Goal: Transaction & Acquisition: Purchase product/service

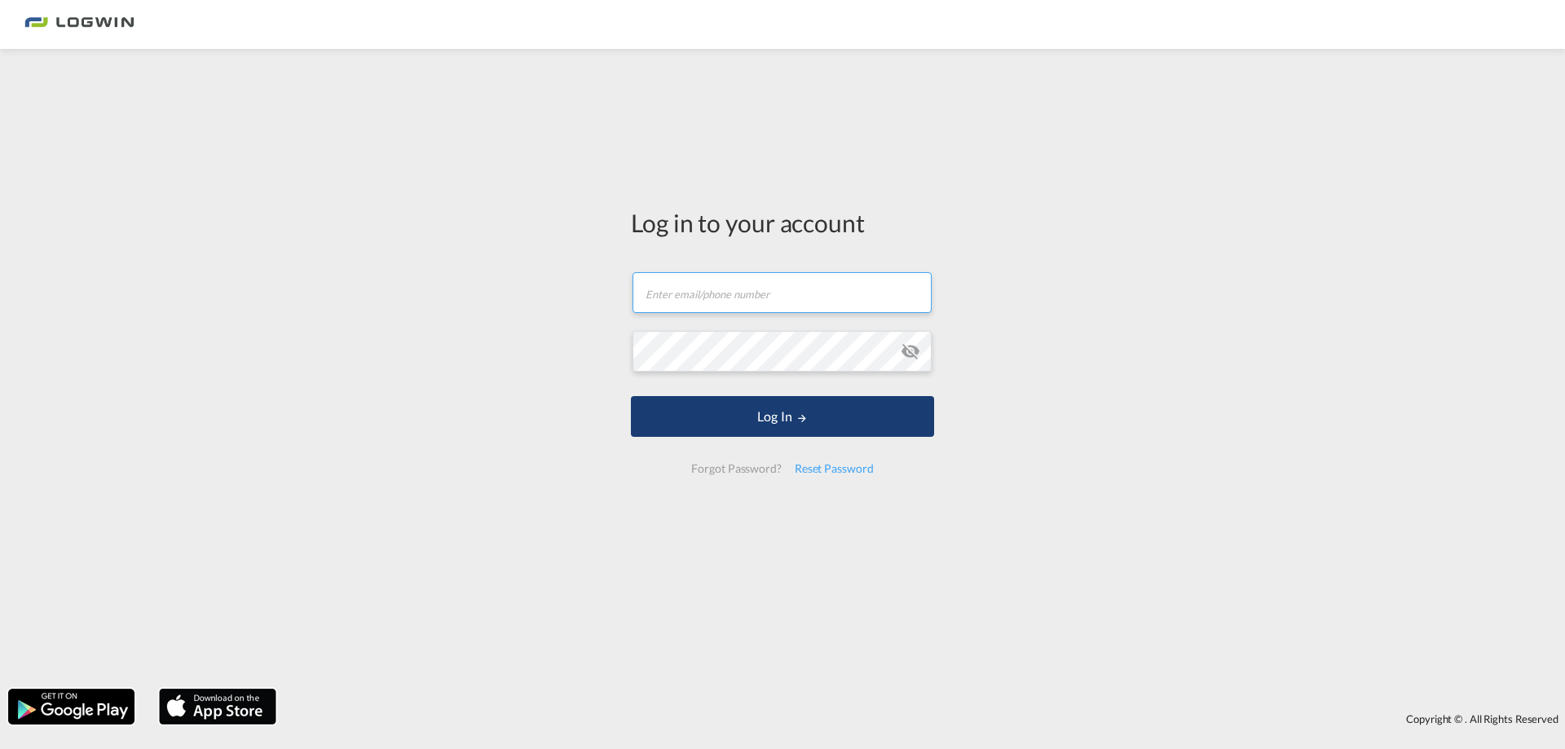
type input "[EMAIL_ADDRESS][PERSON_NAME][DOMAIN_NAME]"
click at [685, 435] on button "Log In" at bounding box center [782, 416] width 303 height 41
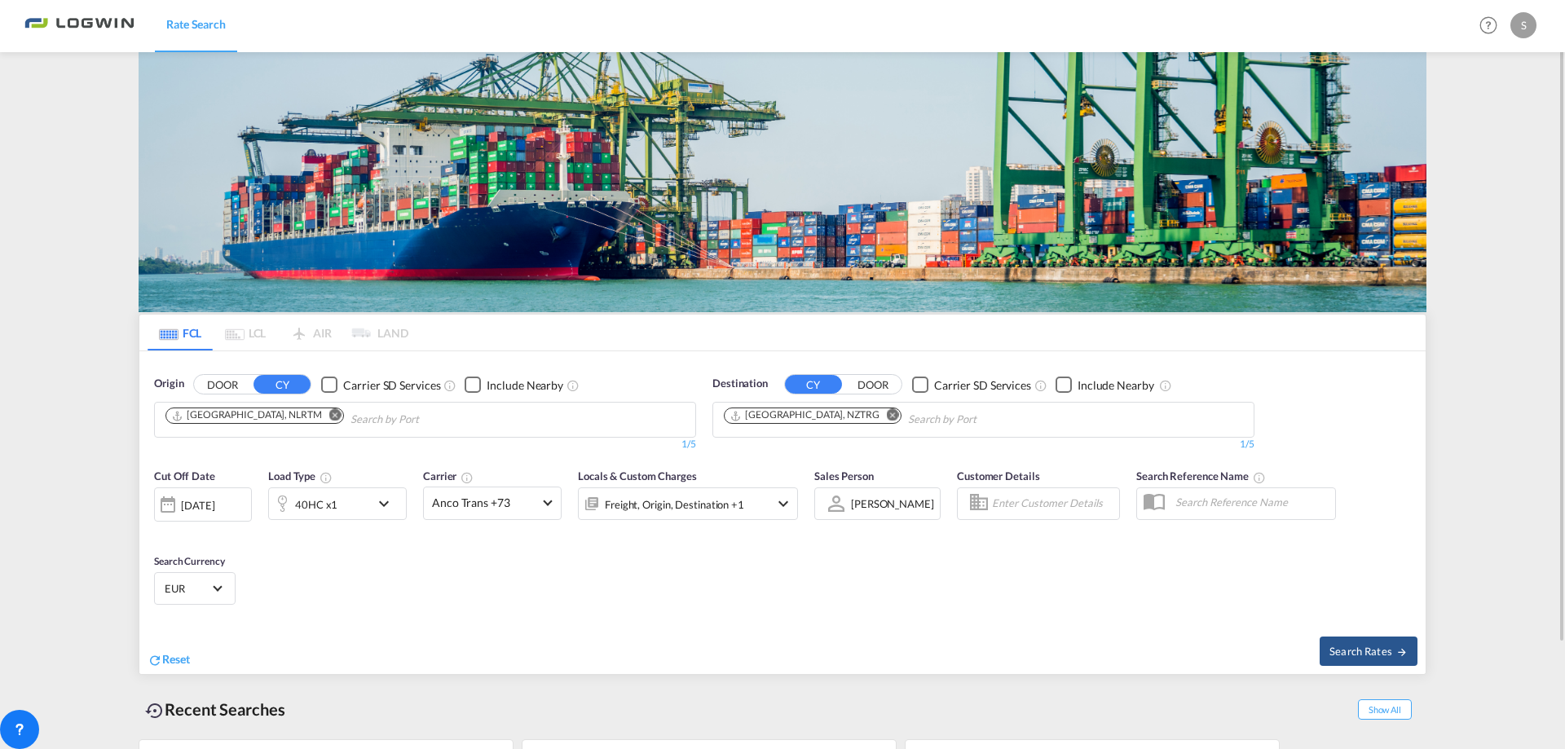
click at [329, 413] on md-icon "Remove" at bounding box center [335, 415] width 12 height 12
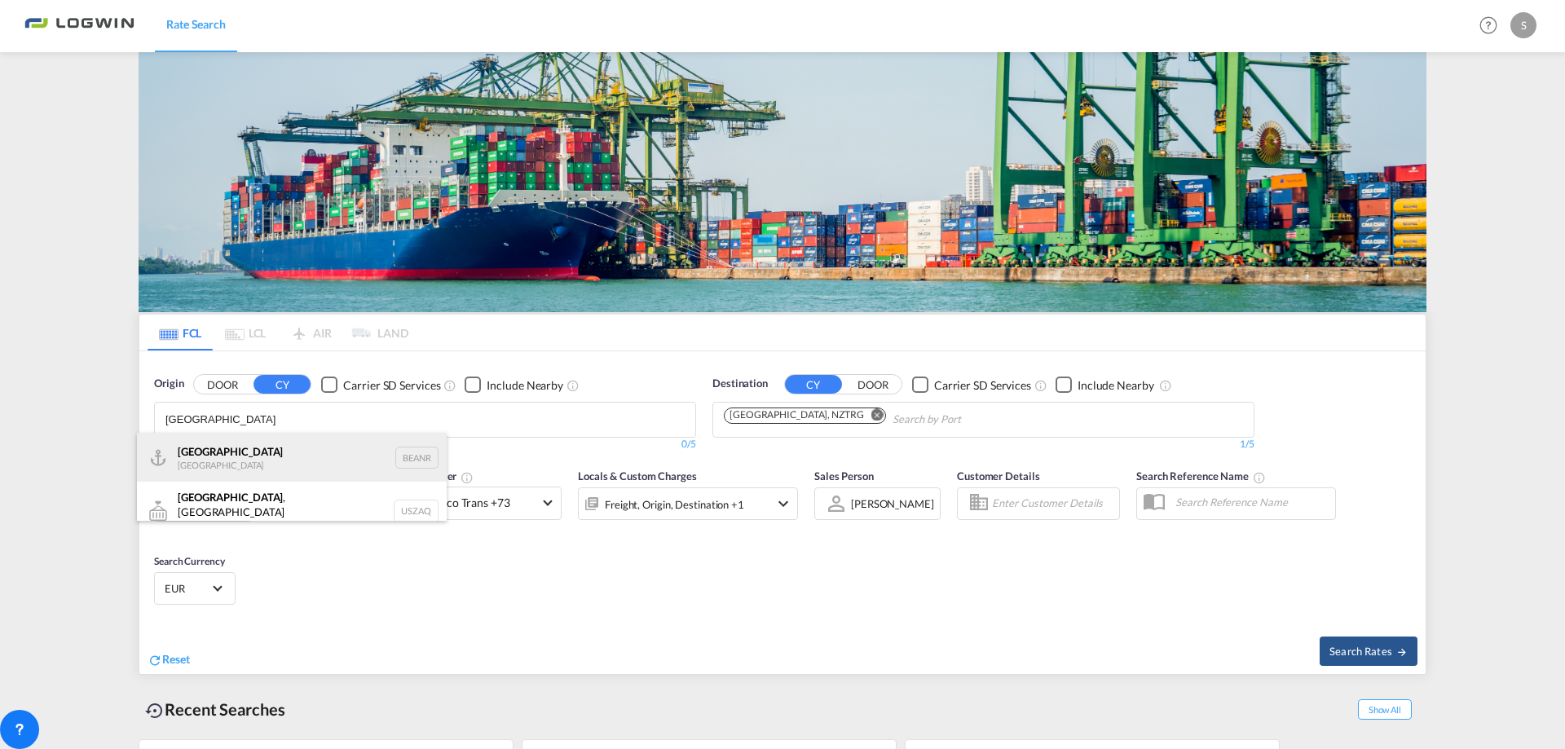
type input "[GEOGRAPHIC_DATA]"
click at [315, 463] on div "Antwerp [GEOGRAPHIC_DATA] BEANR" at bounding box center [292, 457] width 310 height 49
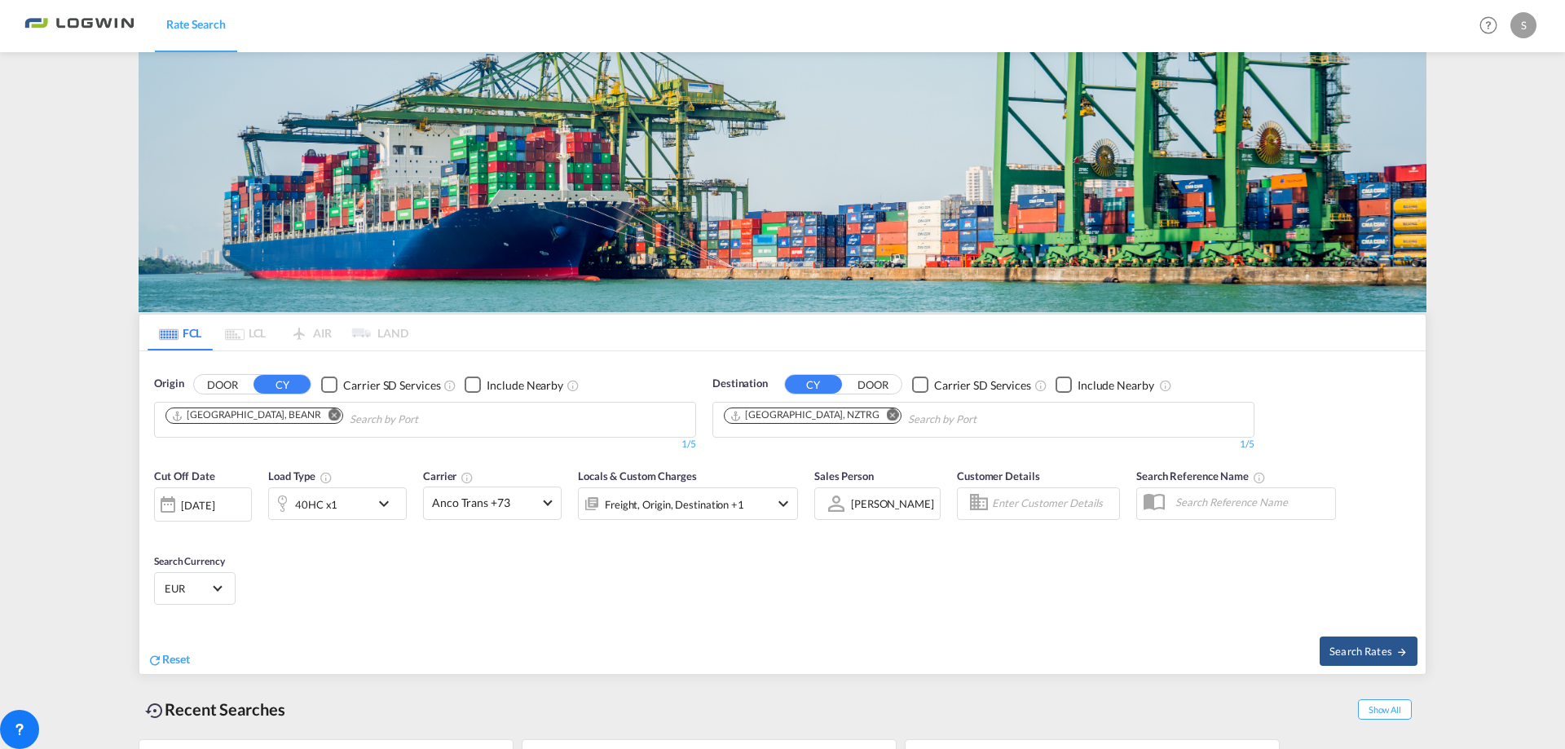
click at [887, 415] on md-icon "Remove" at bounding box center [893, 415] width 12 height 12
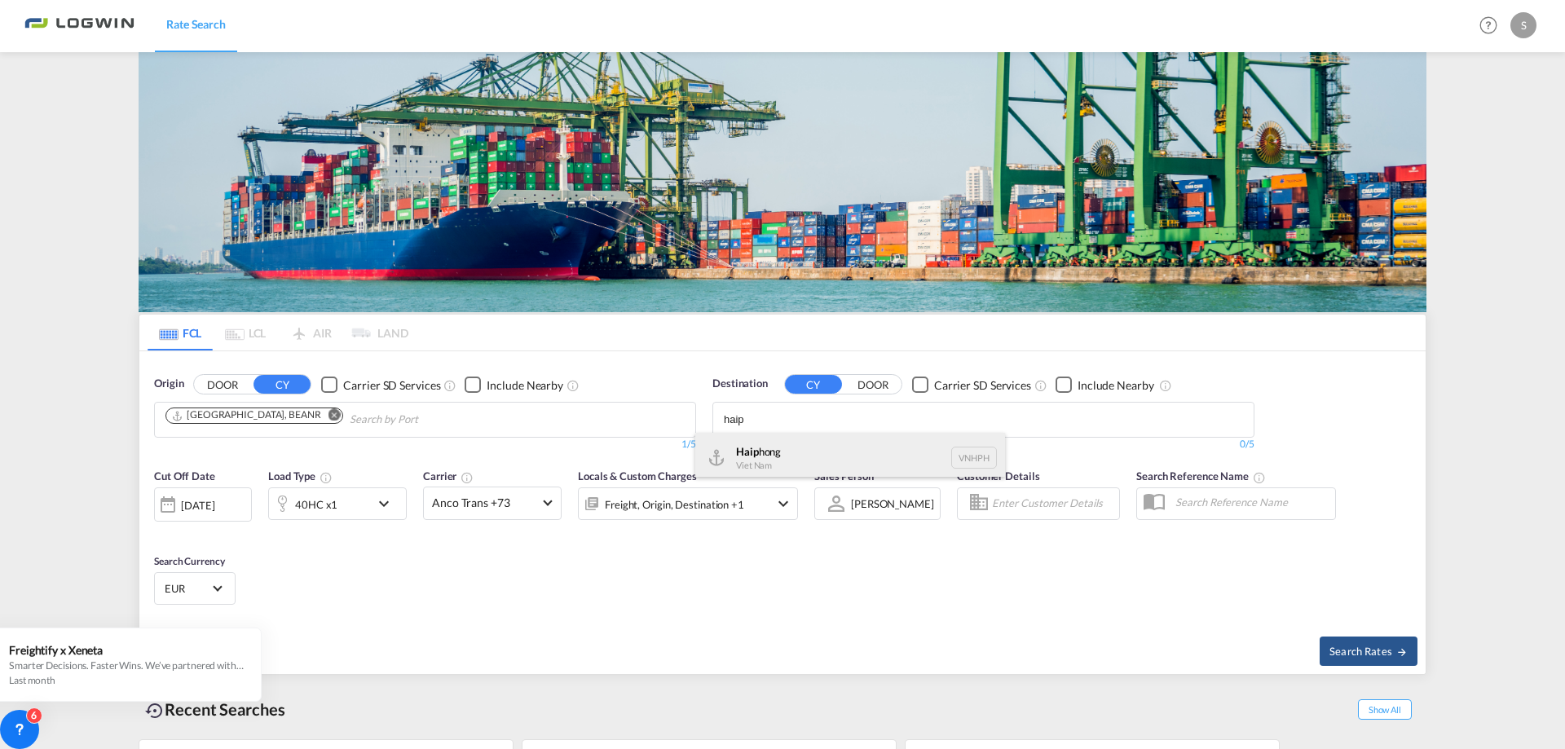
type input "haip"
click at [809, 452] on div "Haip hong Viet Nam VNHPH" at bounding box center [850, 457] width 310 height 49
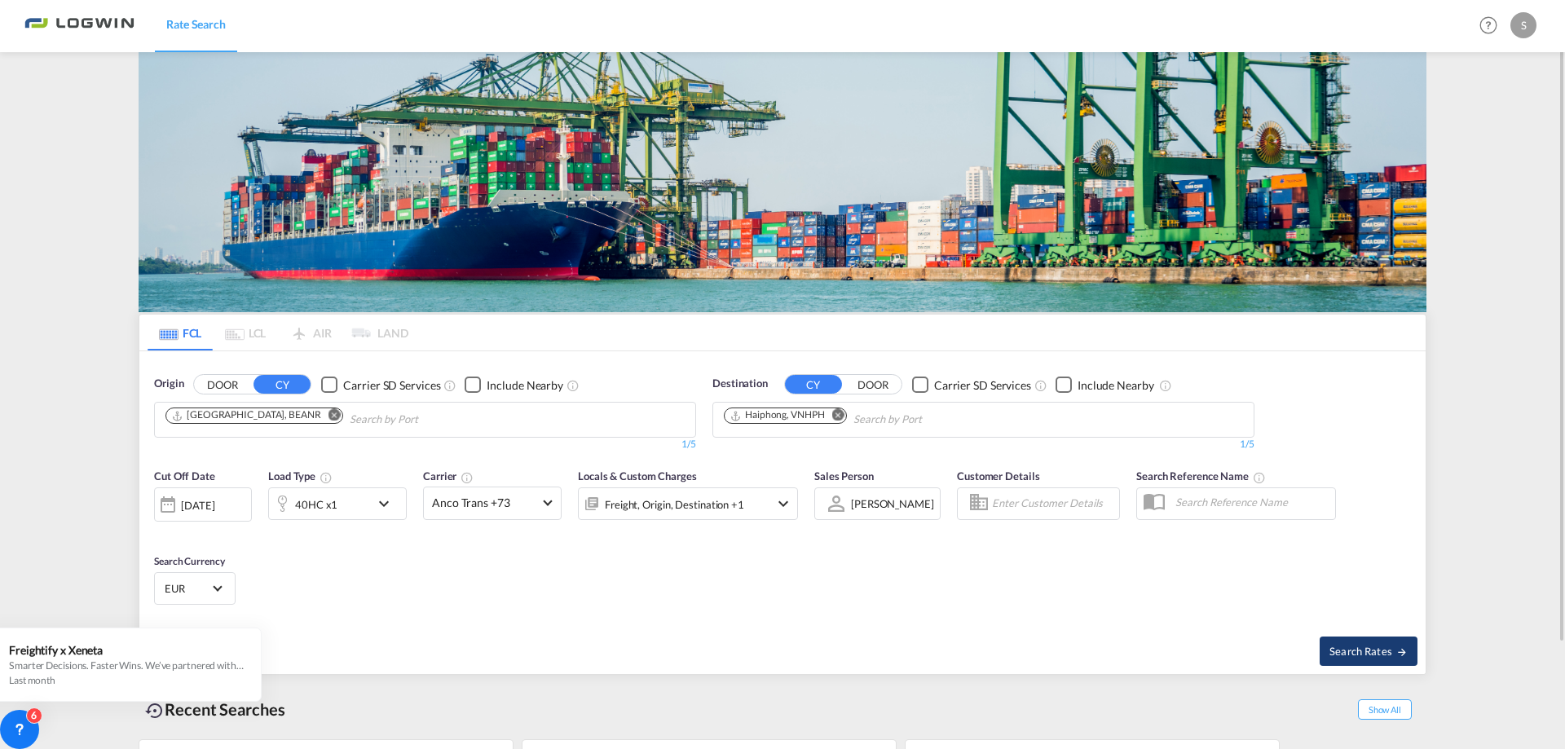
click at [1371, 659] on button "Search Rates" at bounding box center [1369, 651] width 98 height 29
type input "BEANR to VNHPH / [DATE]"
